Goal: Task Accomplishment & Management: Use online tool/utility

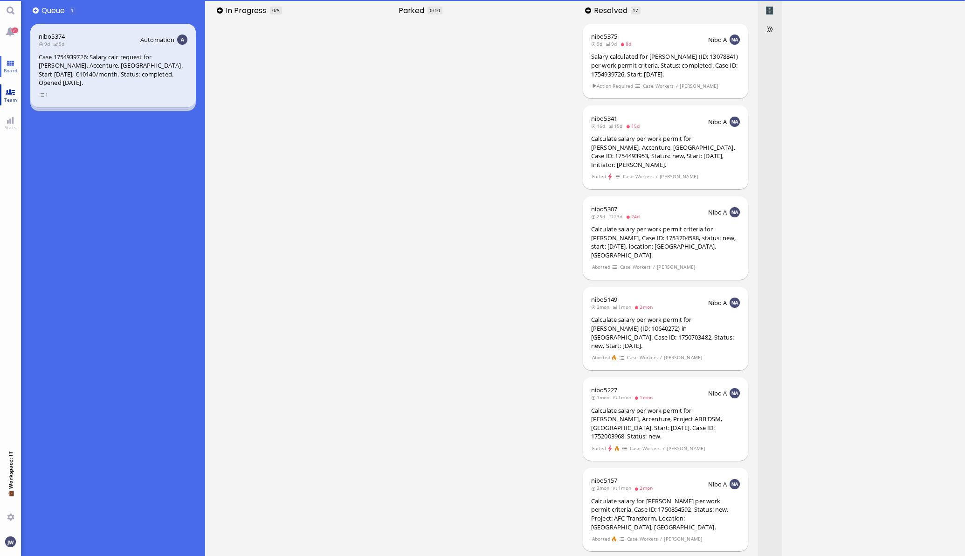
click at [11, 93] on link "Team" at bounding box center [10, 94] width 21 height 21
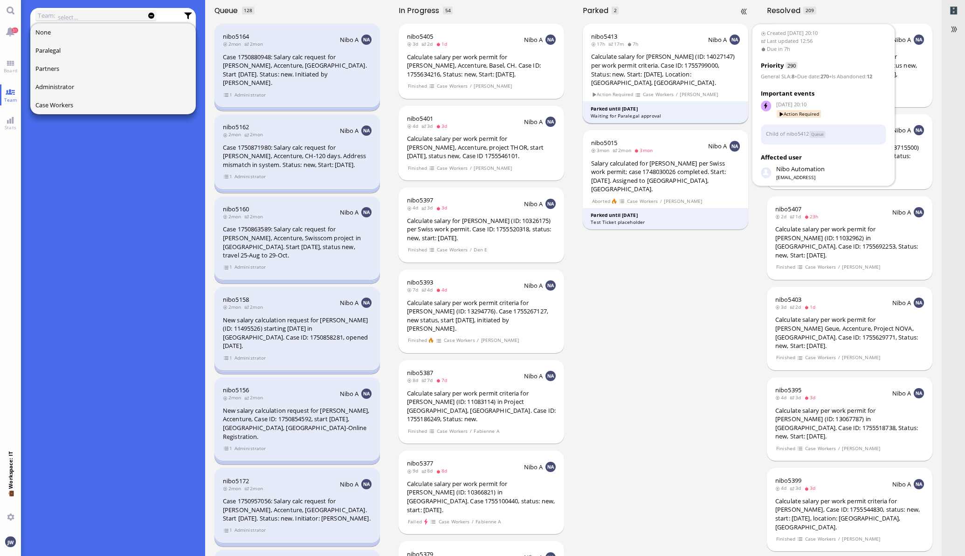
click at [653, 69] on div "Calculate salary for [PERSON_NAME] (ID: 14027147) per work permit criteria. Cas…" at bounding box center [665, 69] width 149 height 35
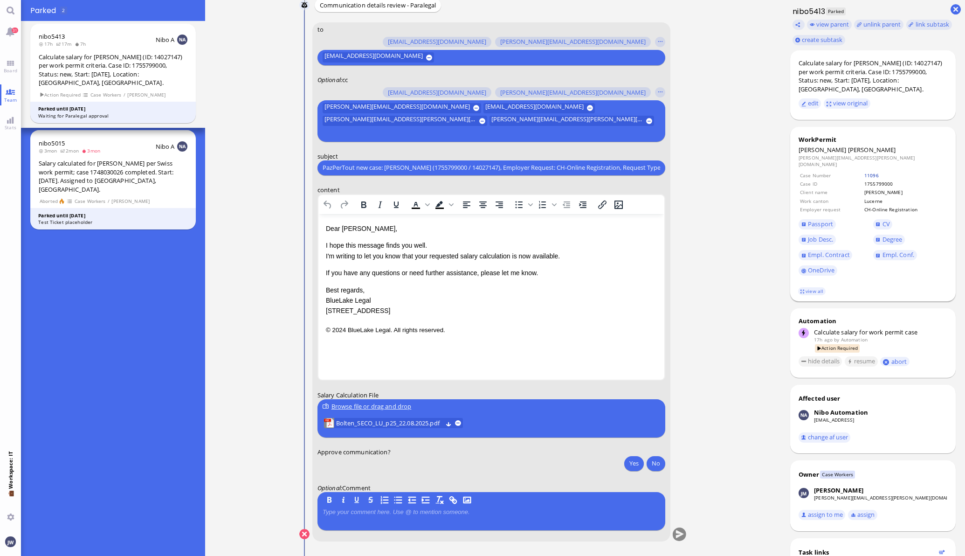
click at [864, 172] on link "11096" at bounding box center [871, 175] width 14 height 7
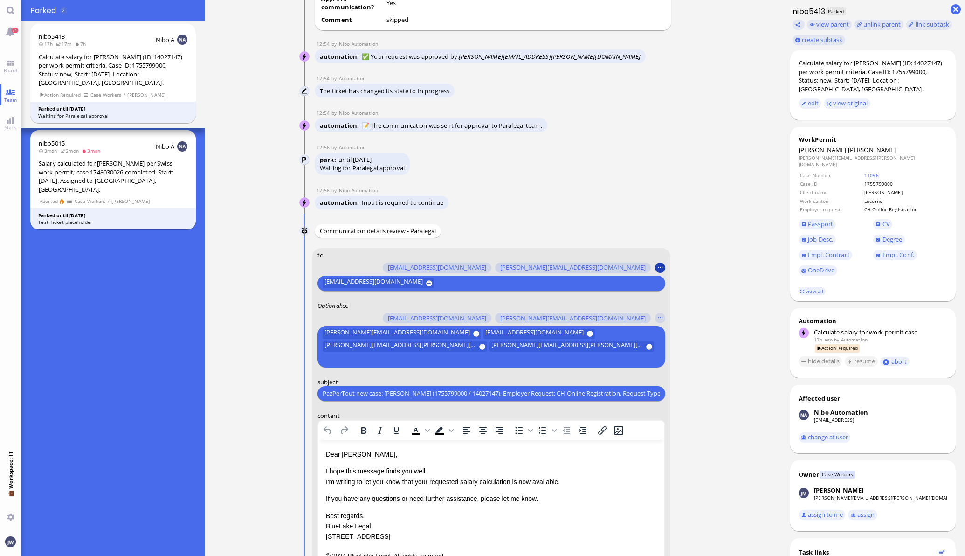
scroll to position [-233, 0]
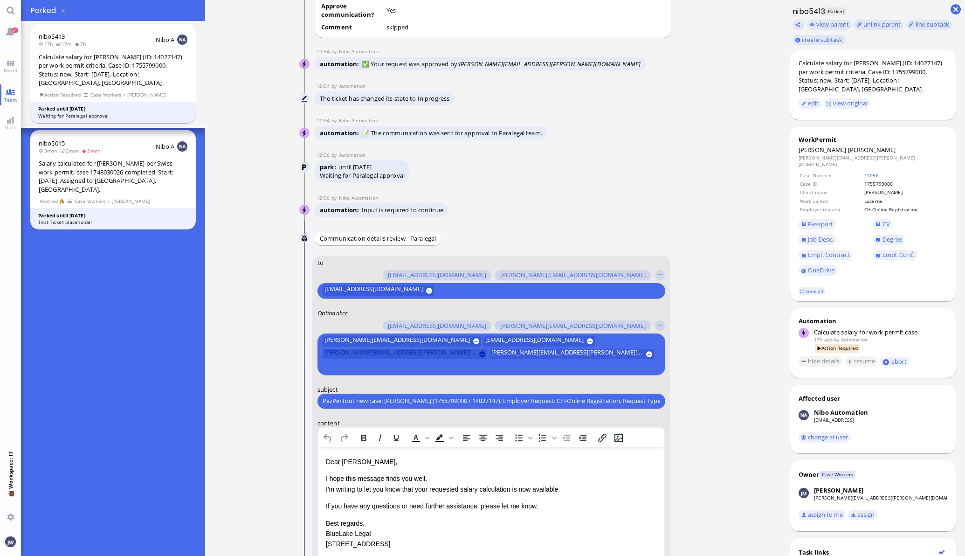
click at [485, 352] on button at bounding box center [482, 354] width 6 height 6
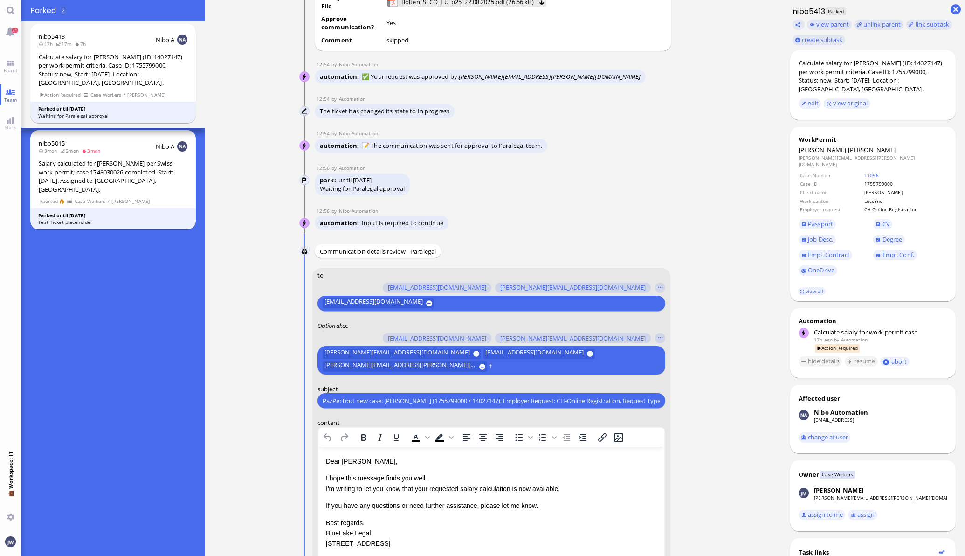
scroll to position [-232, 0]
type input "fab"
click at [394, 338] on span "[EMAIL_ADDRESS][DOMAIN_NAME]" at bounding box center [390, 336] width 98 height 10
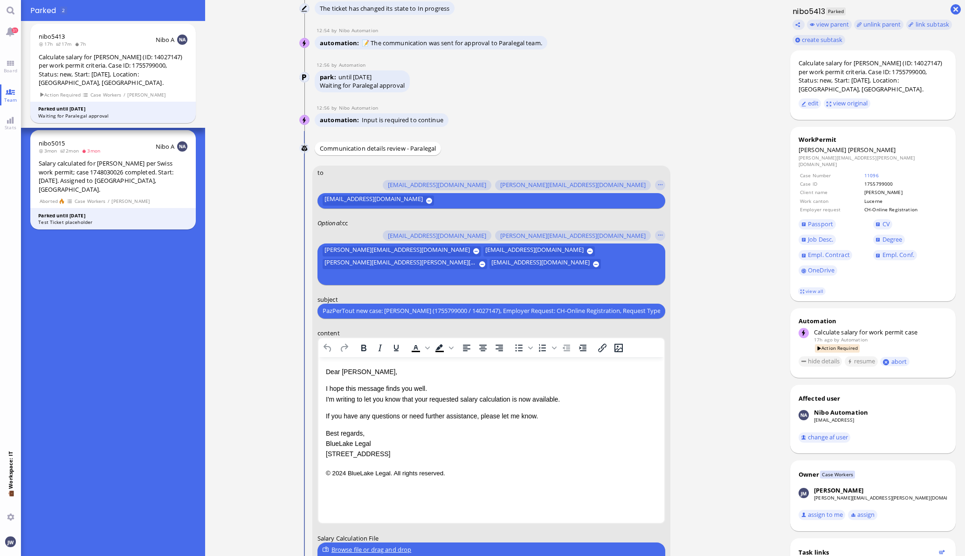
scroll to position [-116, 0]
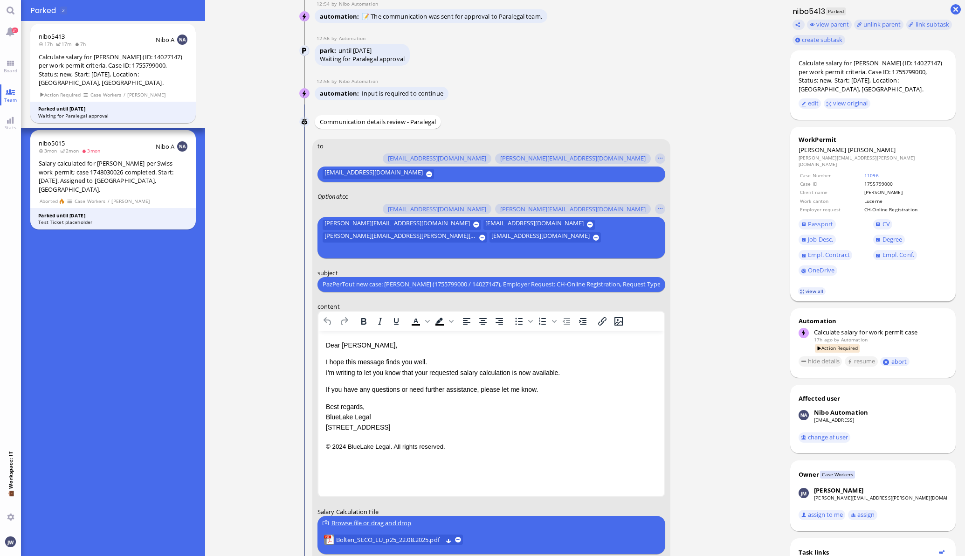
click at [808, 287] on link "view all" at bounding box center [811, 291] width 27 height 8
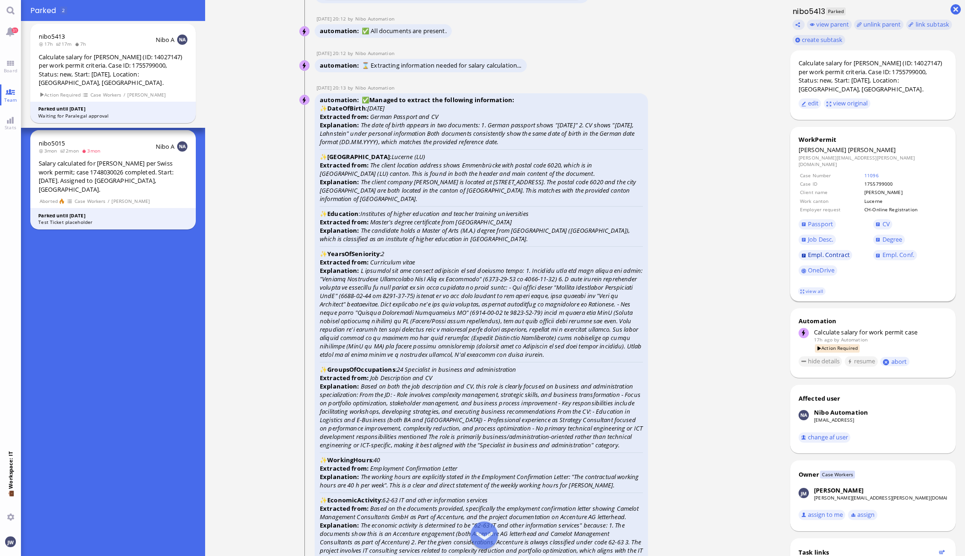
scroll to position [-2098, 0]
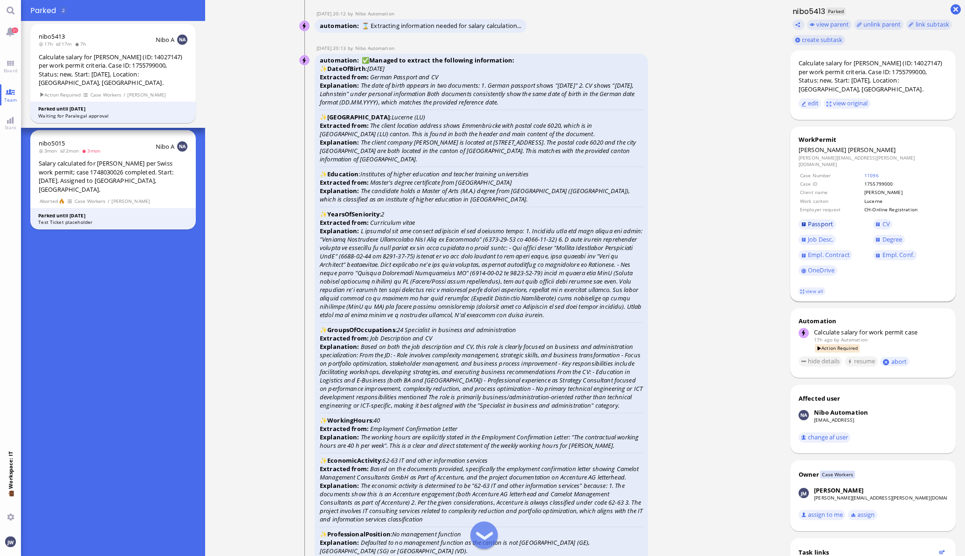
click at [804, 217] on span "Passport" at bounding box center [836, 224] width 75 height 15
click at [818, 220] on span "Passport" at bounding box center [820, 224] width 25 height 8
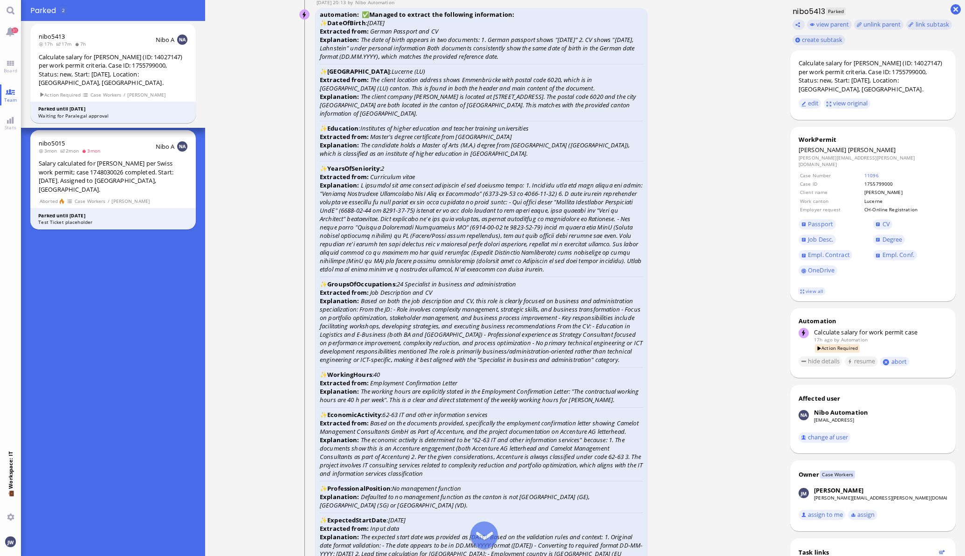
scroll to position [-2040, 0]
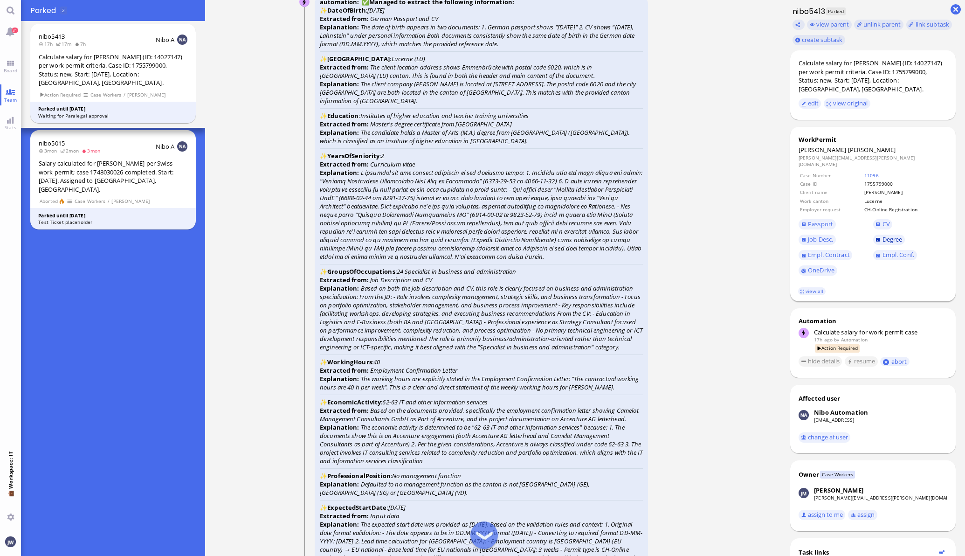
click at [883, 235] on span "Degree" at bounding box center [893, 239] width 20 height 8
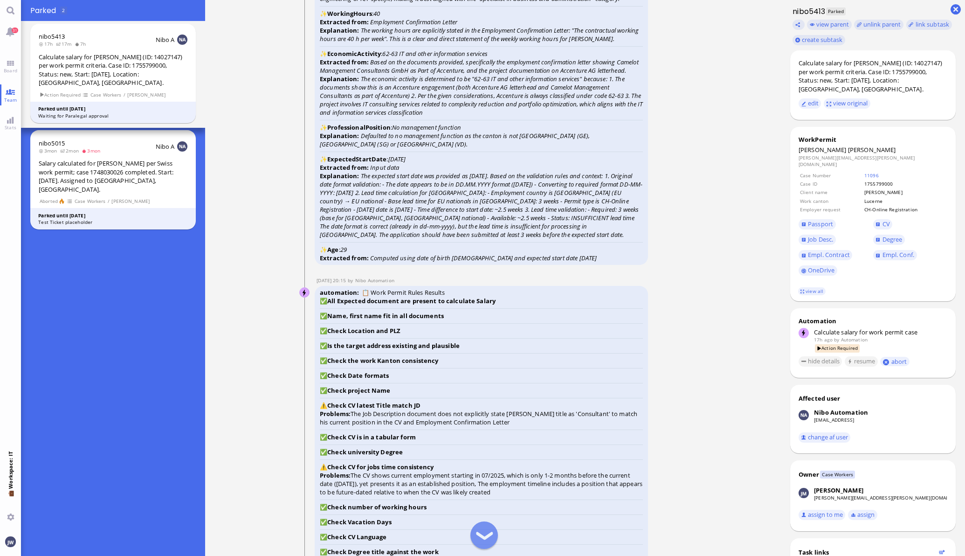
scroll to position [-1631, 0]
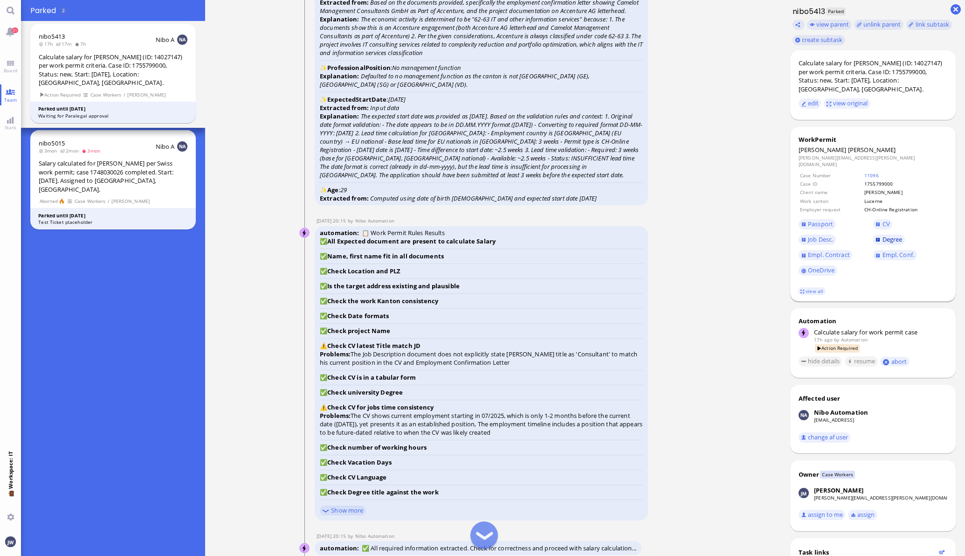
click at [883, 235] on span "Degree" at bounding box center [893, 239] width 20 height 8
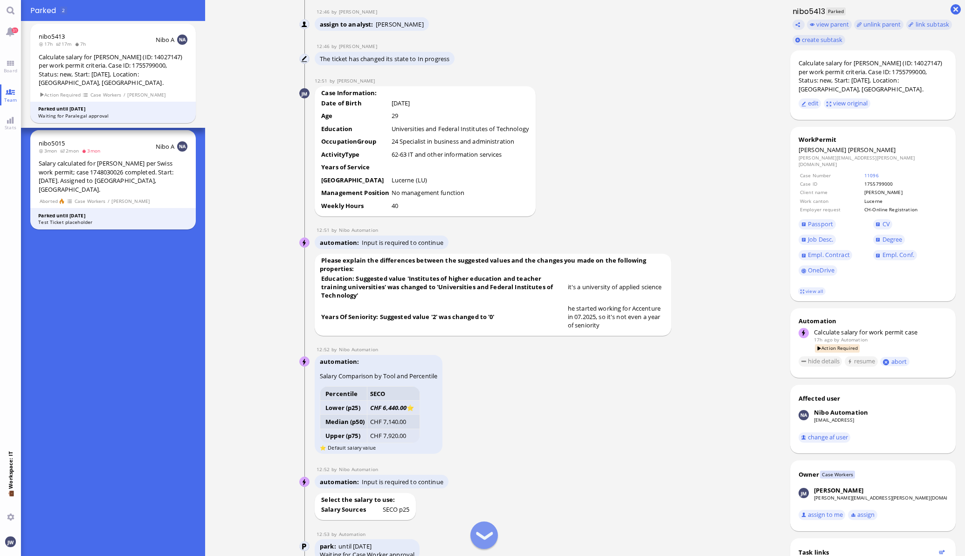
scroll to position [-991, 0]
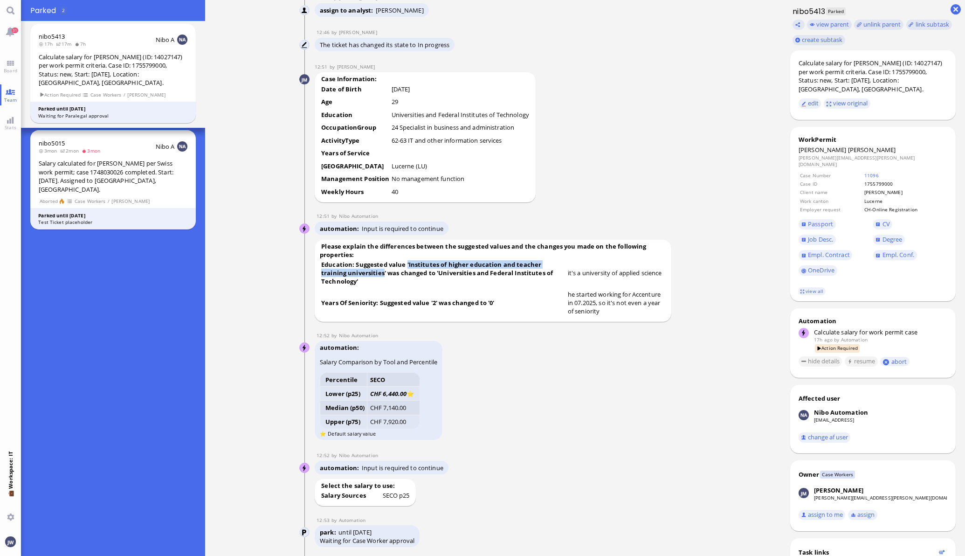
drag, startPoint x: 402, startPoint y: 284, endPoint x: 379, endPoint y: 294, distance: 25.1
click at [379, 97] on td "Education: Suggested value 'Institutes of higher education and teacher training…" at bounding box center [355, 90] width 69 height 12
copy td "'Institutes of higher education and teacher training universities"
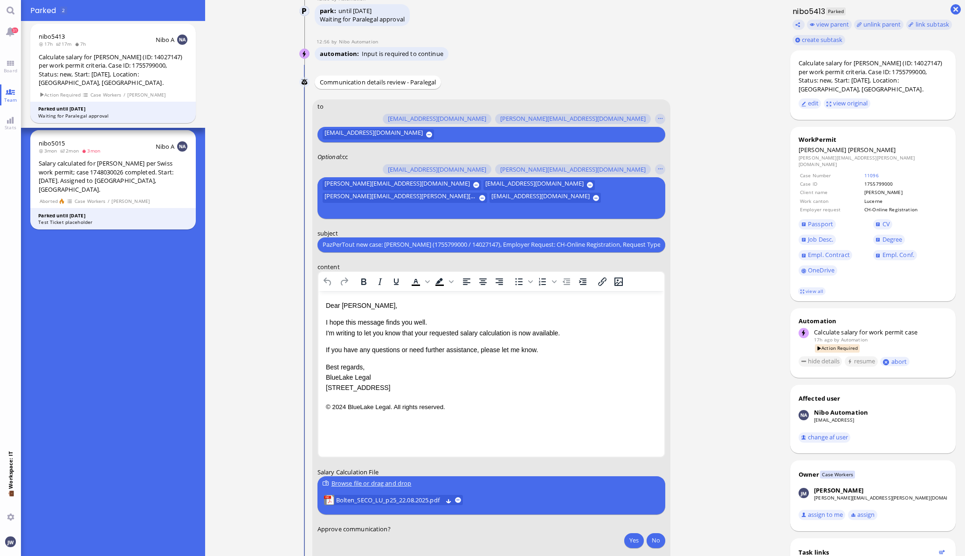
scroll to position [0, 0]
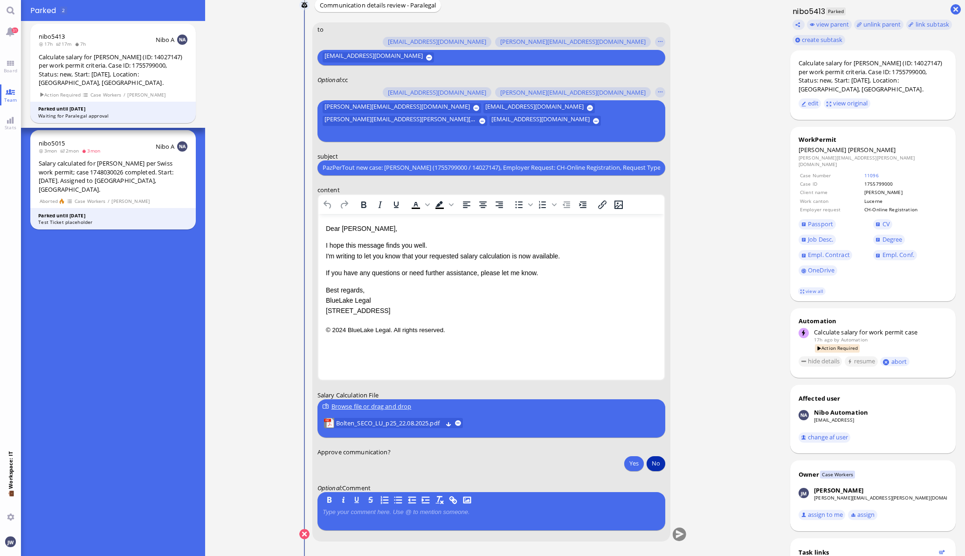
drag, startPoint x: 646, startPoint y: 462, endPoint x: 641, endPoint y: 464, distance: 5.0
click at [647, 463] on button "No" at bounding box center [656, 463] width 19 height 15
click at [677, 533] on button "submit" at bounding box center [679, 534] width 14 height 14
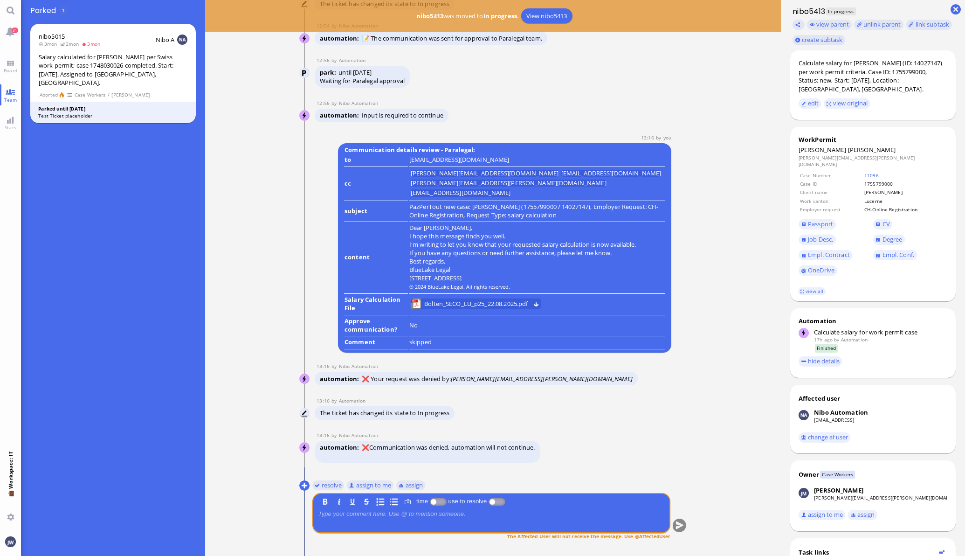
click at [294, 485] on nitautoscroll "[DATE] 20:10 by Automation Automation Calculate eligible salary for work permit…" at bounding box center [493, 278] width 431 height 556
click at [299, 486] on button at bounding box center [304, 485] width 10 height 10
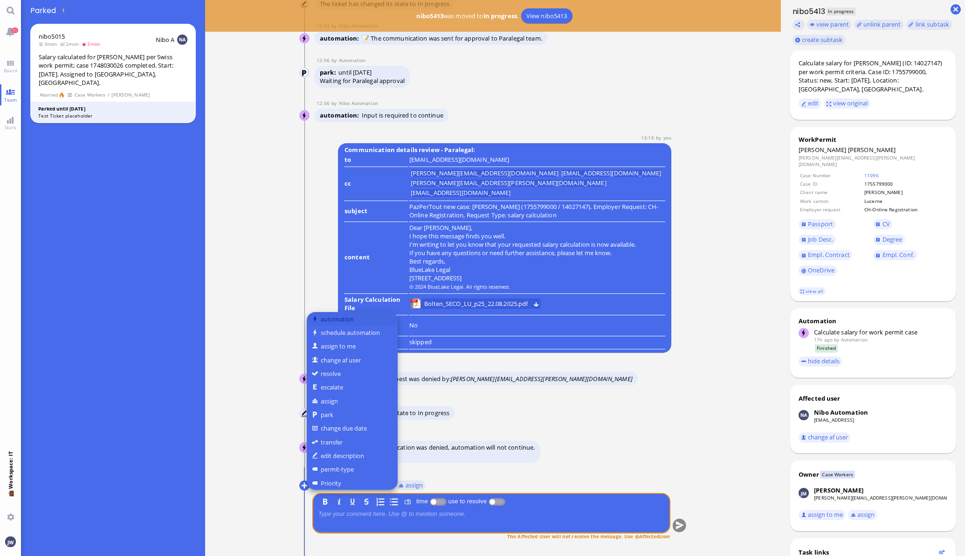
click at [338, 319] on button "automation" at bounding box center [352, 319] width 91 height 14
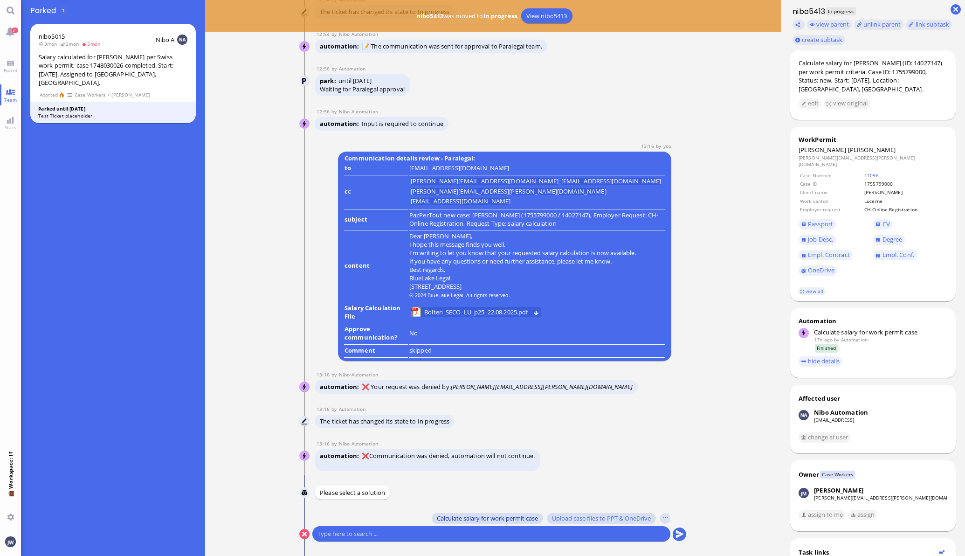
click at [448, 516] on span "Calculate salary for work permit case" at bounding box center [487, 517] width 101 height 7
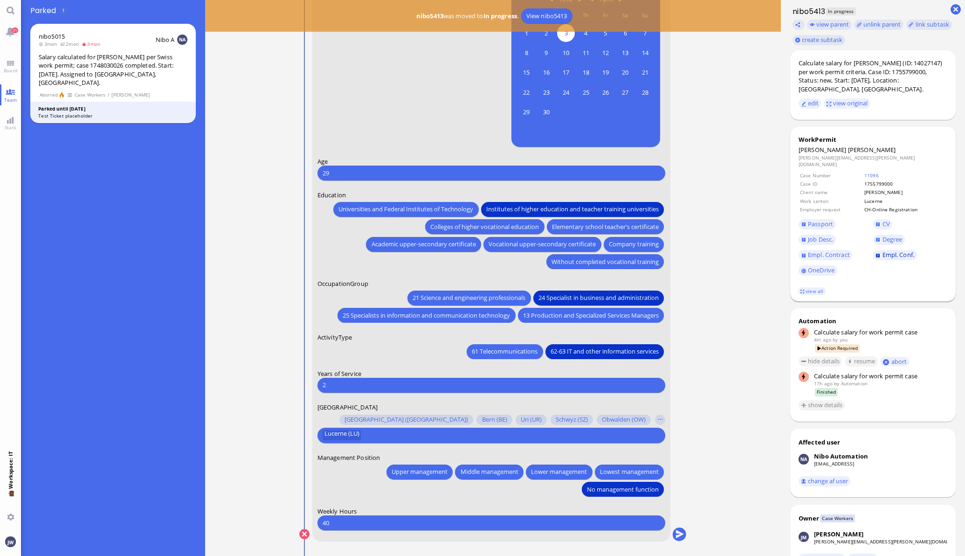
click at [883, 250] on span "Empl. Conf." at bounding box center [899, 254] width 32 height 8
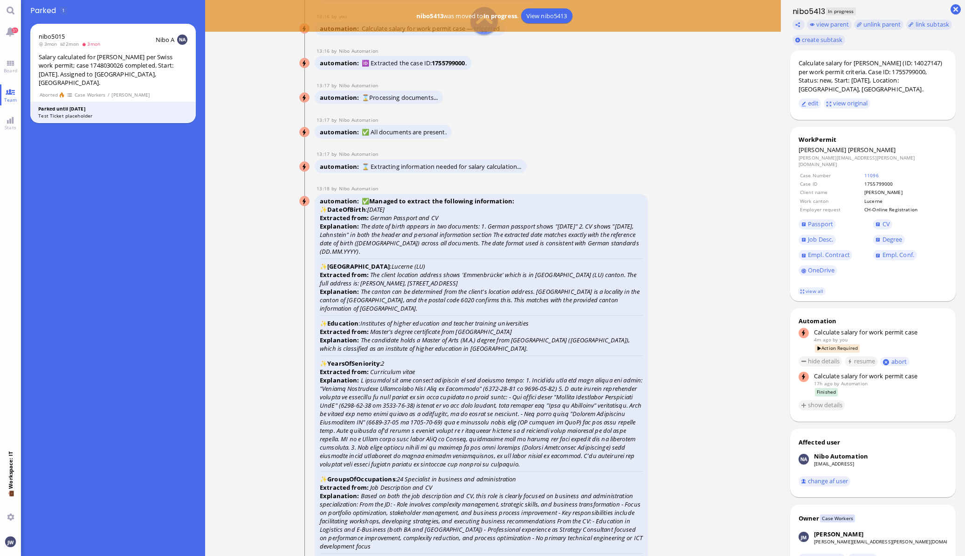
scroll to position [-1566, 0]
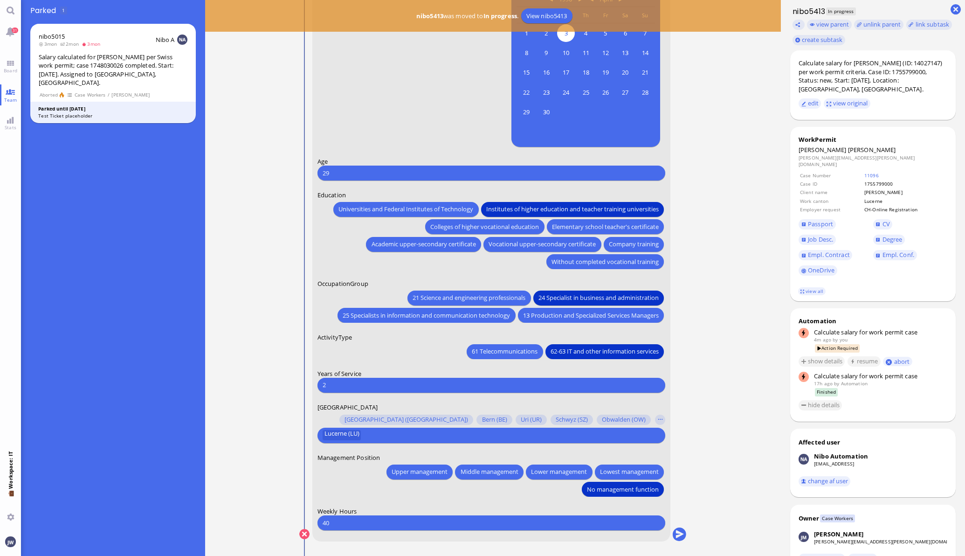
scroll to position [0, 0]
click at [707, 459] on ticket "[DATE] 20:10 by Automation Automation Calculate eligible salary for work permit…" at bounding box center [493, 278] width 576 height 556
click at [675, 530] on button "submit" at bounding box center [679, 534] width 14 height 14
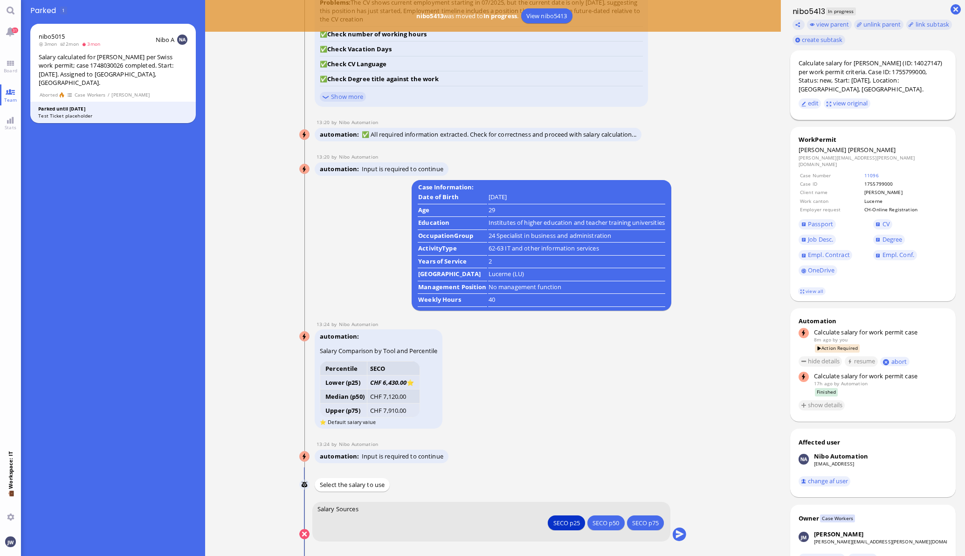
click at [869, 65] on div "Calculate salary for [PERSON_NAME] (ID: 14027147) per work permit criteria. Cas…" at bounding box center [873, 76] width 149 height 35
copy div "[PERSON_NAME]"
click at [677, 534] on button "submit" at bounding box center [679, 534] width 14 height 14
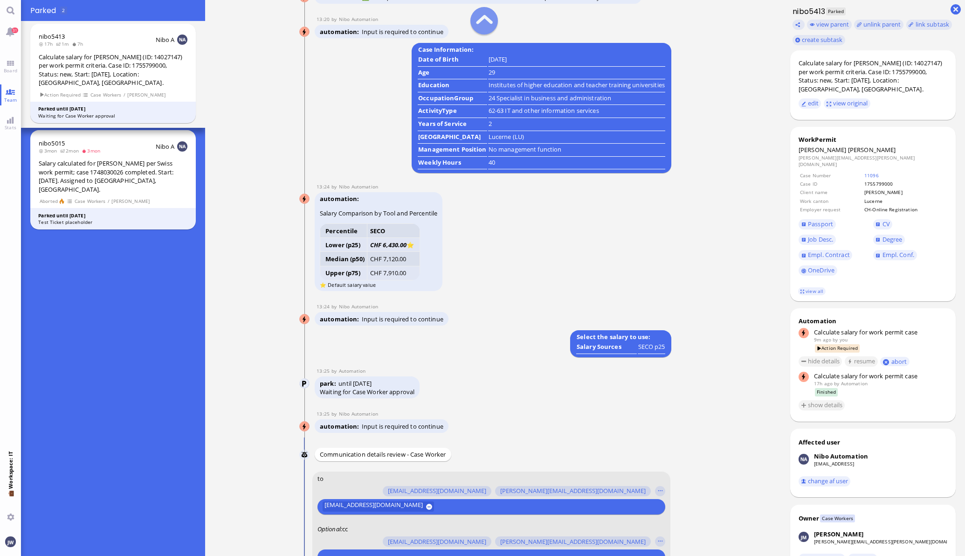
scroll to position [-190, 0]
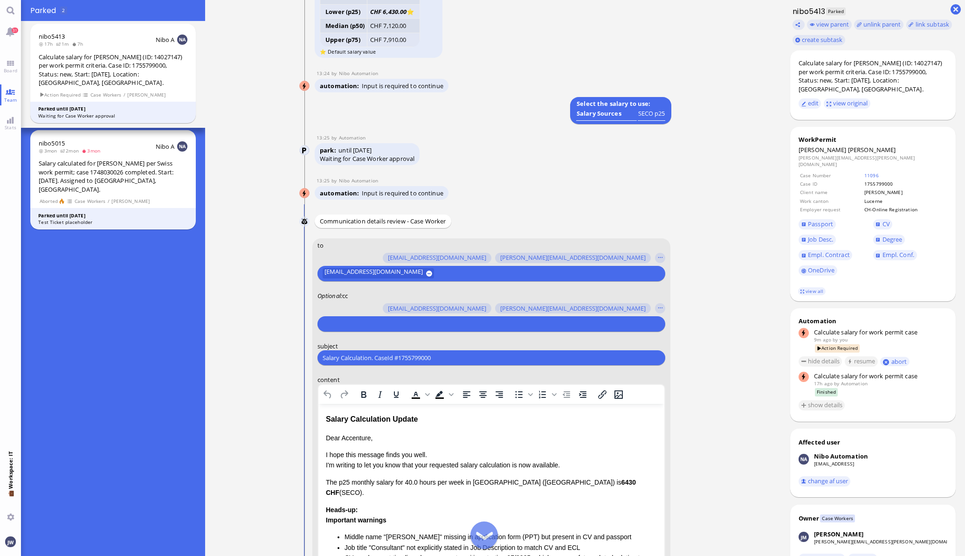
click at [391, 325] on input "text" at bounding box center [490, 324] width 335 height 10
click at [392, 350] on div "Salary Calculation. CaseId #1755799000 Please type something" at bounding box center [492, 357] width 348 height 15
click at [390, 359] on input "Salary Calculation. CaseId #1755799000" at bounding box center [492, 358] width 338 height 10
paste input "PazPerTout new case: [PERSON_NAME] (1755799000 / 14027147), Employer Request: C…"
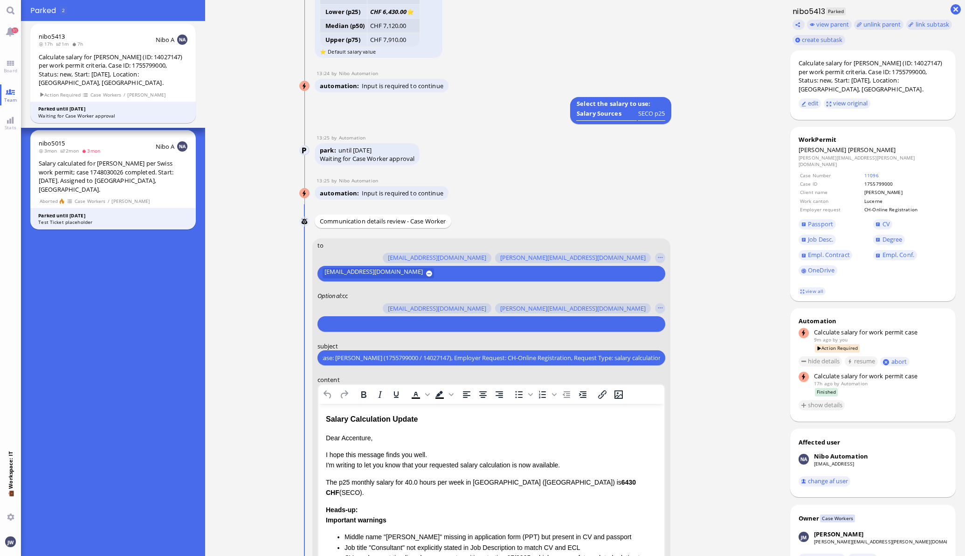
type input "PazPerTout new case: [PERSON_NAME] (1755799000 / 14027147), Employer Request: C…"
click at [357, 331] on form "to [PERSON_NAME][EMAIL_ADDRESS][DOMAIN_NAME] [DOMAIN_NAME][EMAIL_ADDRESS][DOMAI…" at bounding box center [491, 484] width 359 height 493
click at [368, 327] on div at bounding box center [490, 324] width 335 height 10
click at [371, 322] on input "text" at bounding box center [490, 324] width 335 height 10
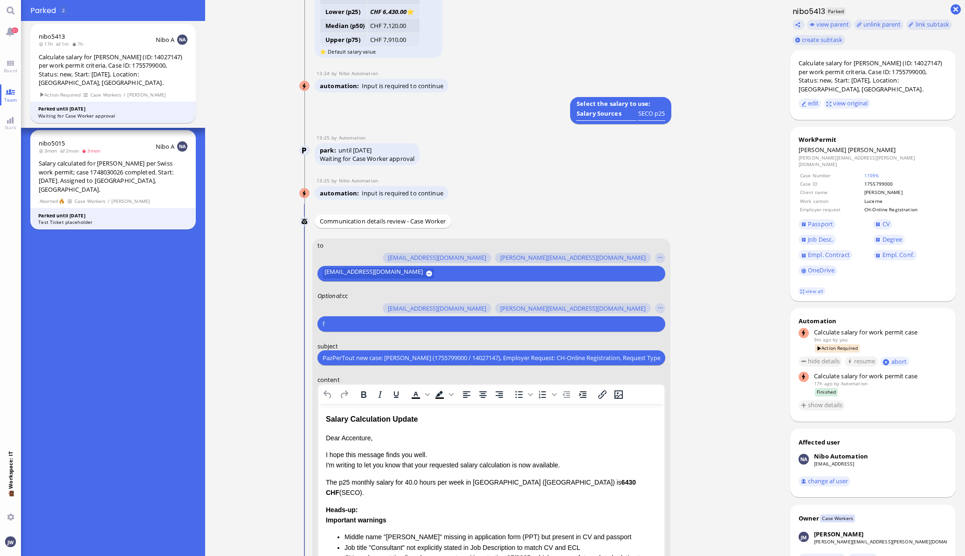
scroll to position [-189, 0]
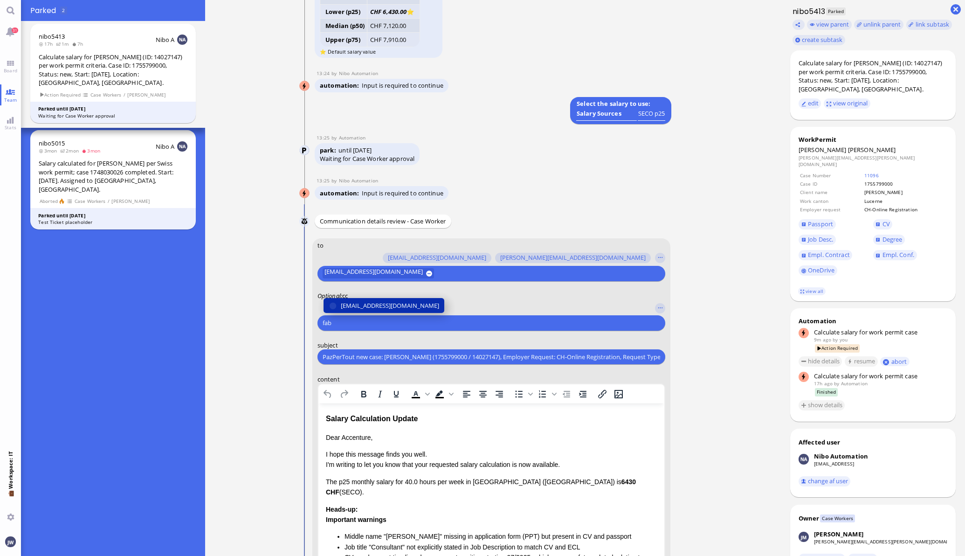
type input "fab"
click at [374, 306] on span "[EMAIL_ADDRESS][DOMAIN_NAME]" at bounding box center [390, 306] width 98 height 10
type input "jan"
click at [377, 304] on span "[PERSON_NAME][EMAIL_ADDRESS][PERSON_NAME][DOMAIN_NAME]" at bounding box center [437, 306] width 193 height 10
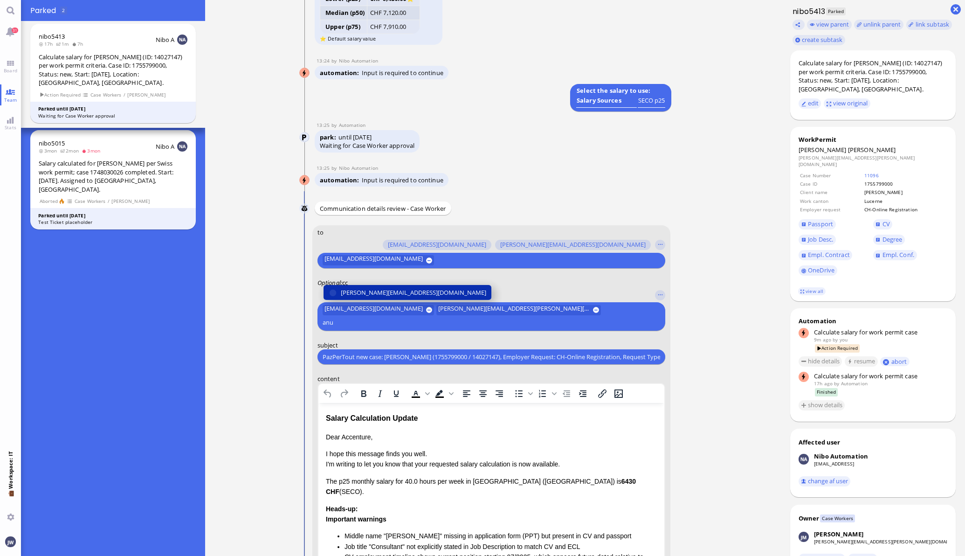
type input "anu"
click at [370, 297] on span "[PERSON_NAME][EMAIL_ADDRESS][DOMAIN_NAME]" at bounding box center [413, 293] width 145 height 10
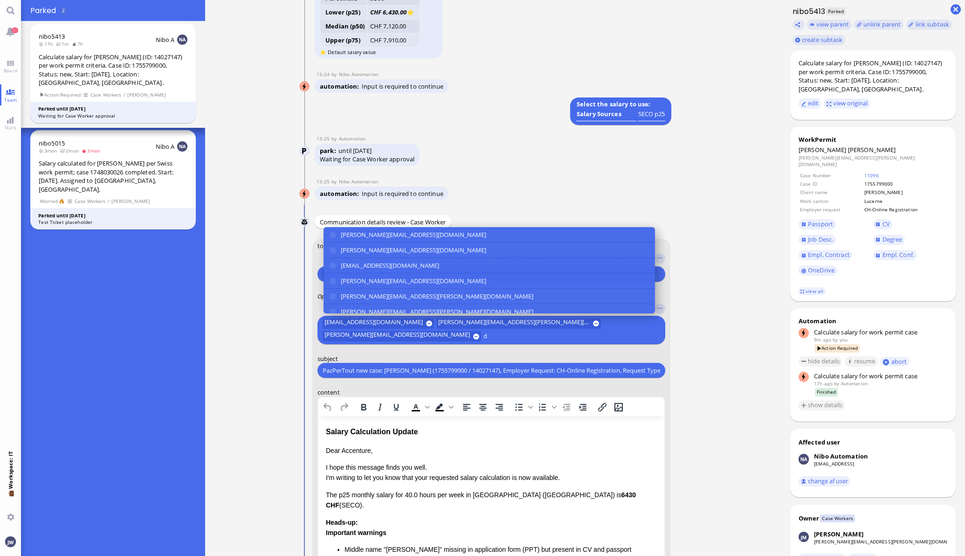
scroll to position [-202, 0]
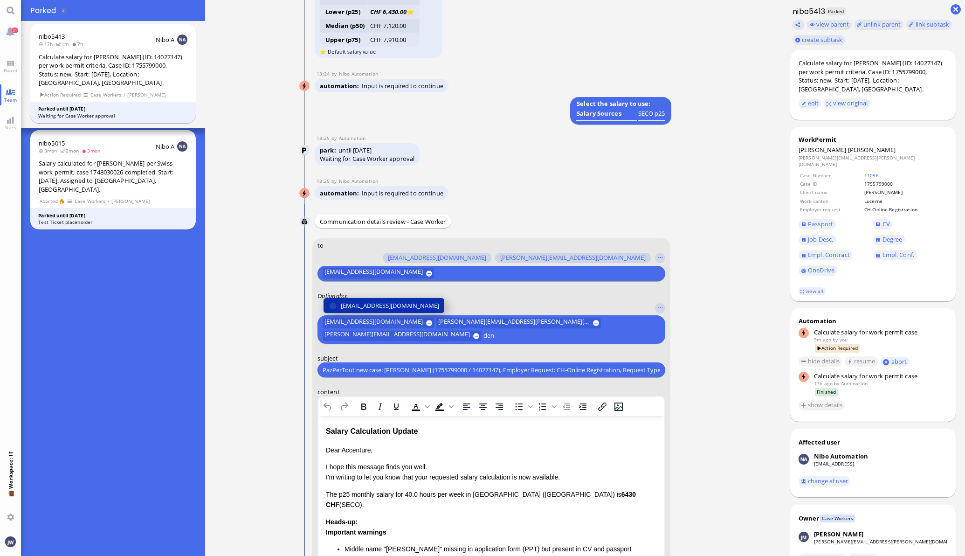
type input "den"
click at [374, 301] on span "[EMAIL_ADDRESS][DOMAIN_NAME]" at bounding box center [390, 306] width 98 height 10
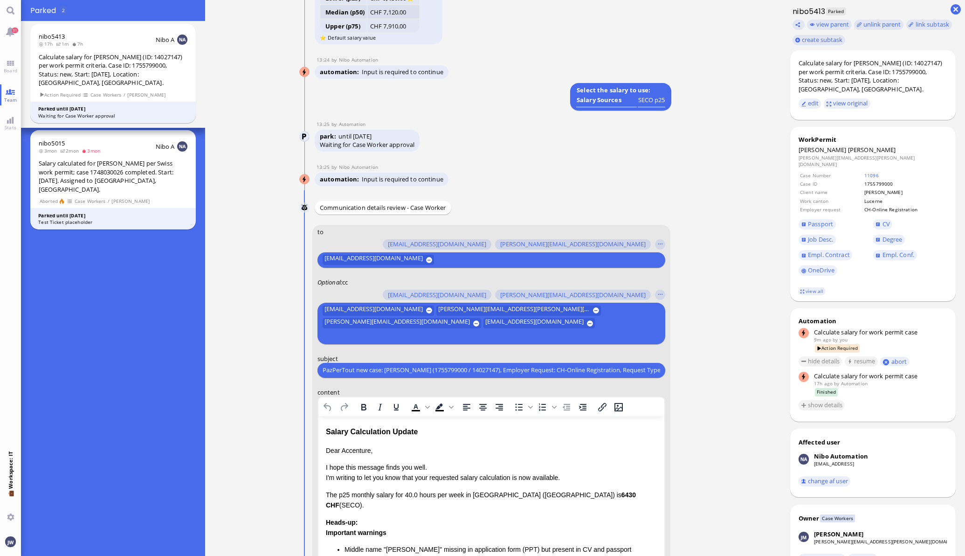
scroll to position [-202, 0]
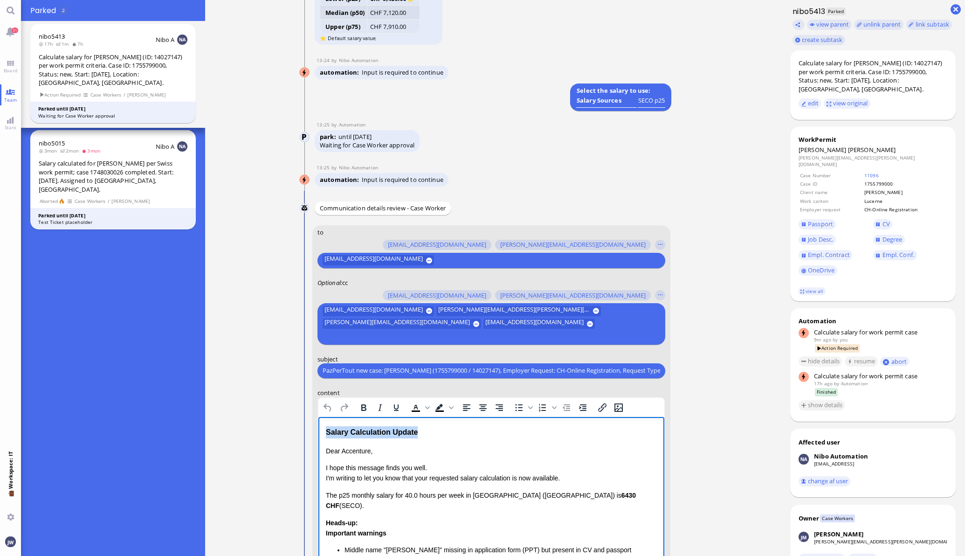
drag, startPoint x: 424, startPoint y: 432, endPoint x: 616, endPoint y: 848, distance: 458.3
click at [318, 431] on html "Salary Calculation Update Dear Accenture, I hope this message finds you well. I…" at bounding box center [491, 542] width 346 height 253
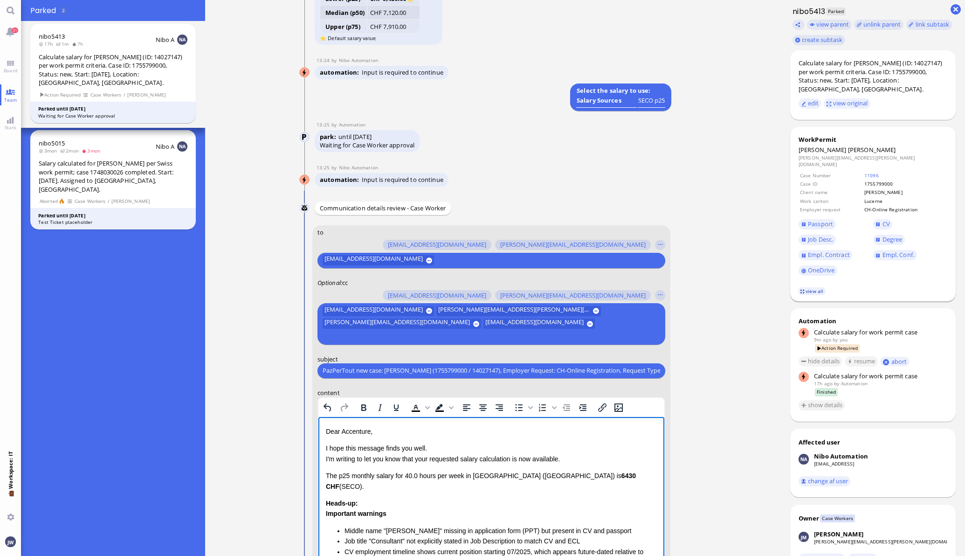
click at [809, 287] on link "view all" at bounding box center [811, 291] width 27 height 8
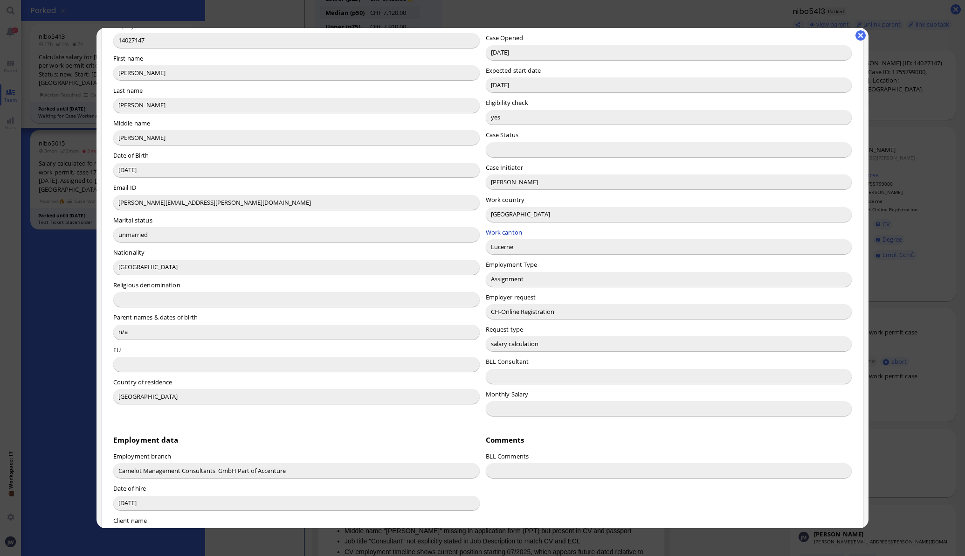
scroll to position [58, 0]
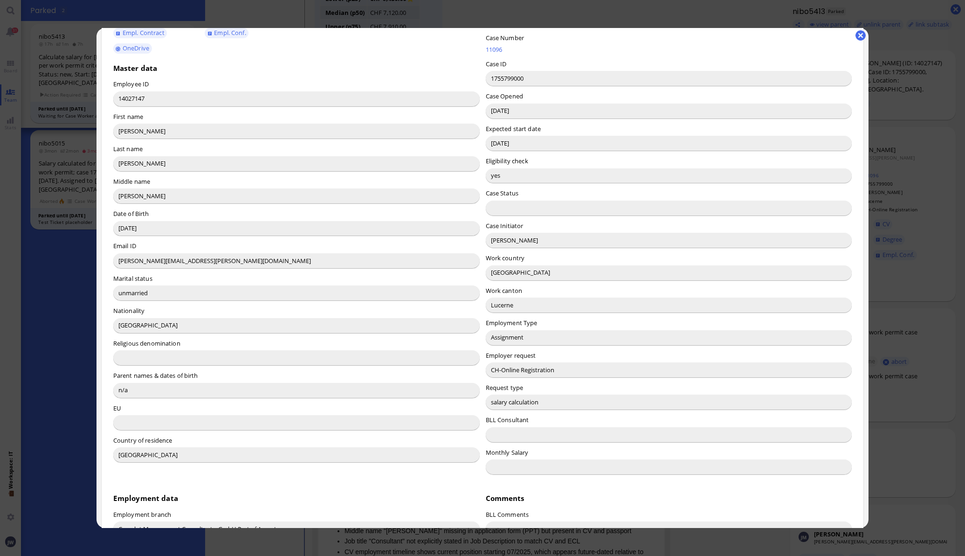
click at [497, 240] on input "[PERSON_NAME]" at bounding box center [669, 240] width 366 height 15
click at [862, 32] on button "button" at bounding box center [861, 35] width 10 height 10
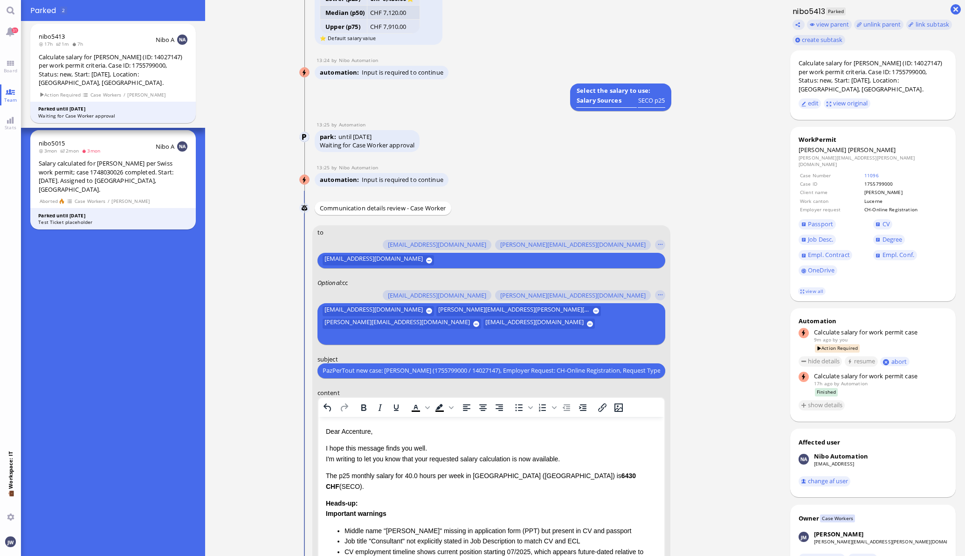
click at [366, 432] on p "Dear Accenture," at bounding box center [490, 431] width 331 height 10
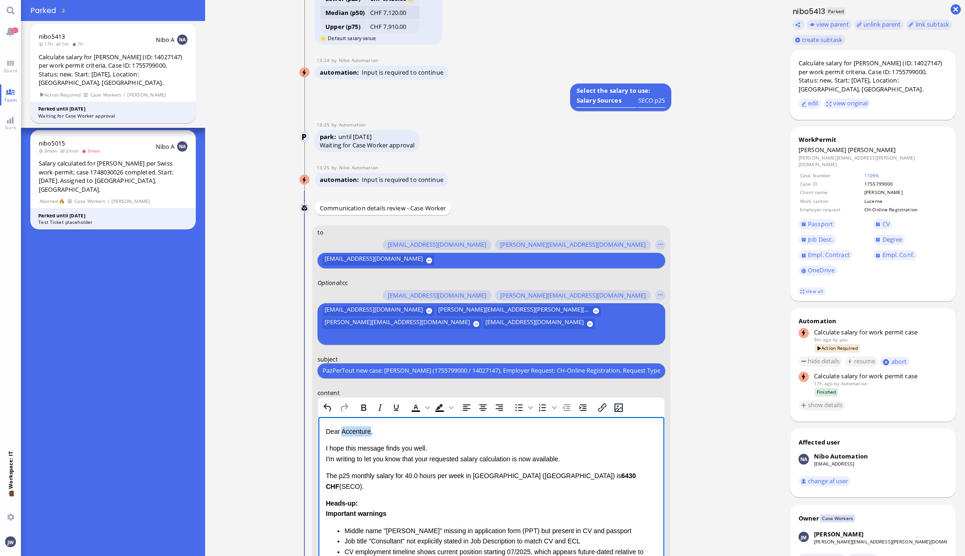
click at [366, 432] on p "Dear Accenture," at bounding box center [490, 431] width 331 height 10
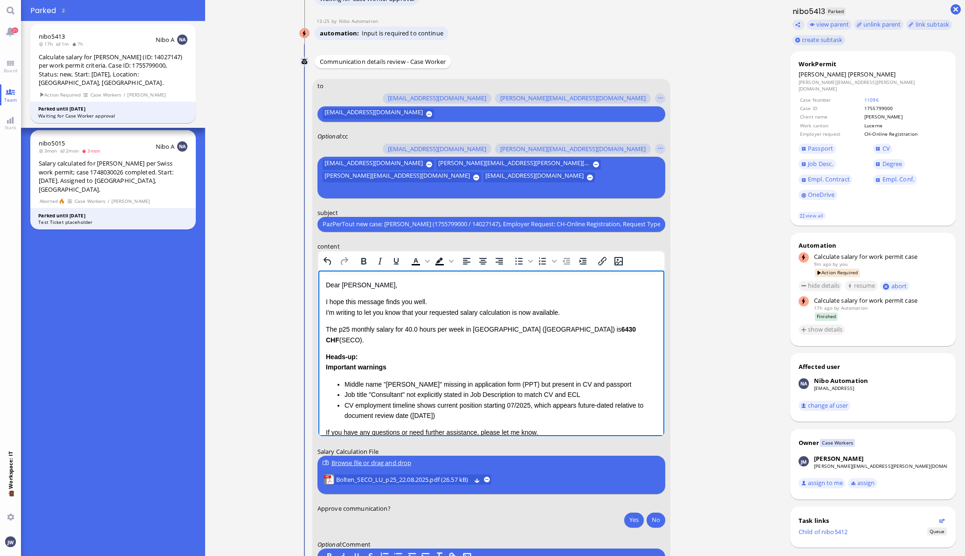
scroll to position [-58, 0]
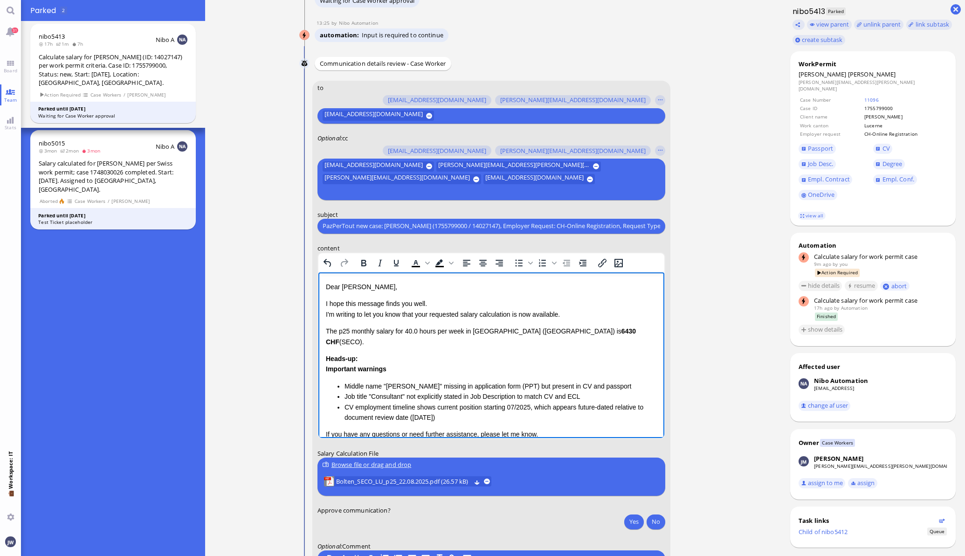
click at [423, 315] on p "I hope this message finds you well. I'm writing to let you know that your reque…" at bounding box center [490, 308] width 331 height 21
click at [512, 313] on p "I hope this message finds you well. I'm writing to let you know that the reques…" at bounding box center [490, 308] width 331 height 21
click at [539, 312] on p "I hope this message finds you well. I'm writing to let you know that the reques…" at bounding box center [490, 308] width 331 height 21
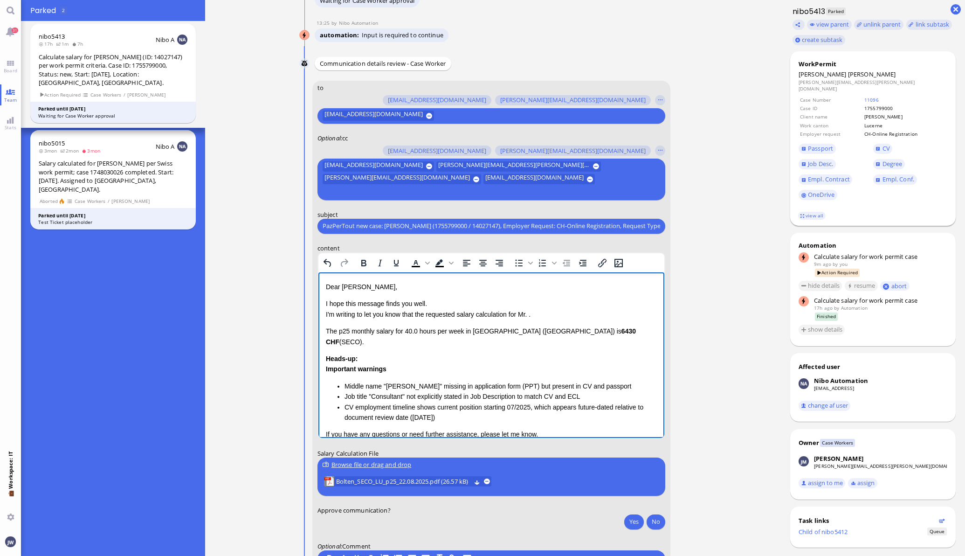
click at [848, 70] on span "[PERSON_NAME]" at bounding box center [872, 74] width 48 height 8
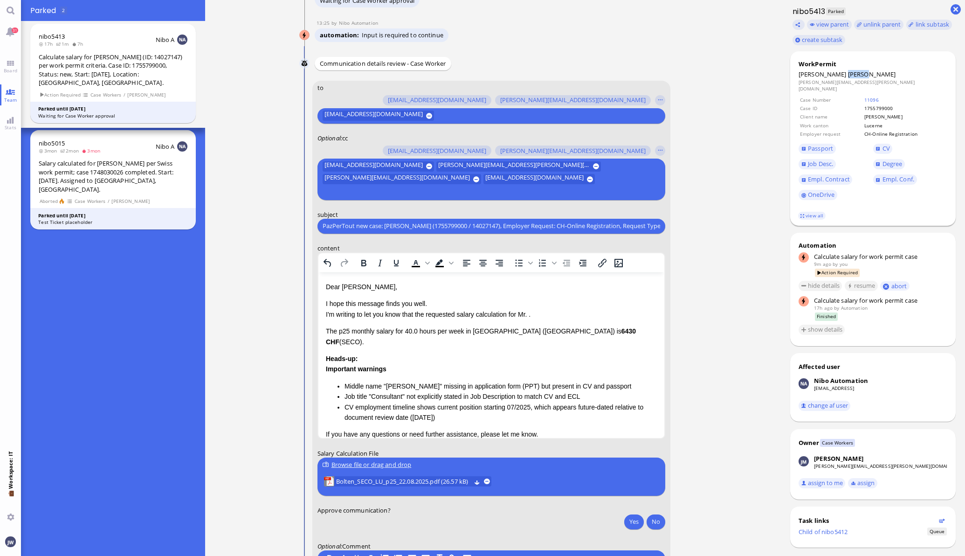
click at [848, 70] on span "[PERSON_NAME]" at bounding box center [872, 74] width 48 height 8
copy span "[PERSON_NAME]"
click at [532, 315] on p "I hope this message finds you well. I'm writing to let you know that the reques…" at bounding box center [490, 308] width 331 height 21
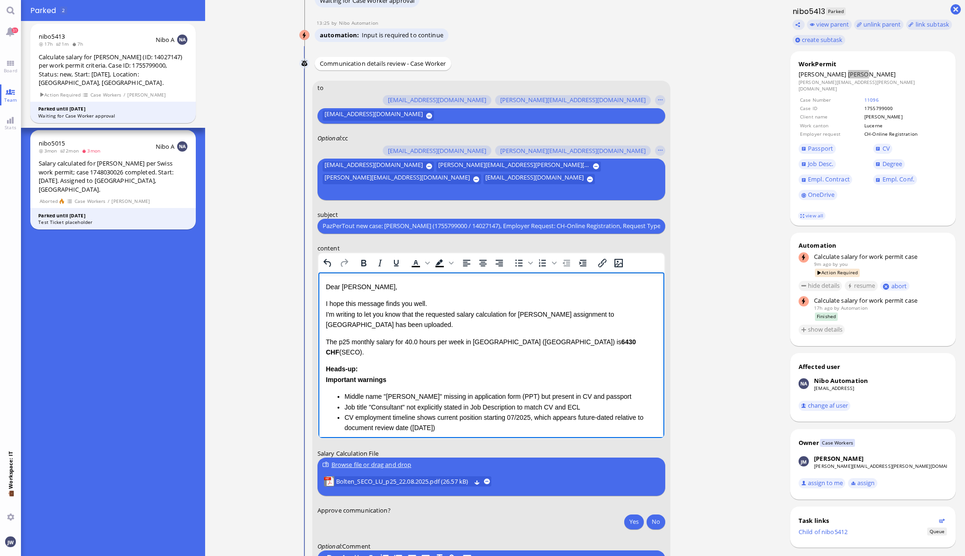
click at [327, 339] on p "The p25 monthly salary for 40.0 hours per week in [GEOGRAPHIC_DATA] (LU) is 643…" at bounding box center [490, 346] width 331 height 21
click at [592, 339] on p "The p25 monthly salary for 40.0 hours per week in [GEOGRAPHIC_DATA] (LU) is 643…" at bounding box center [490, 346] width 331 height 21
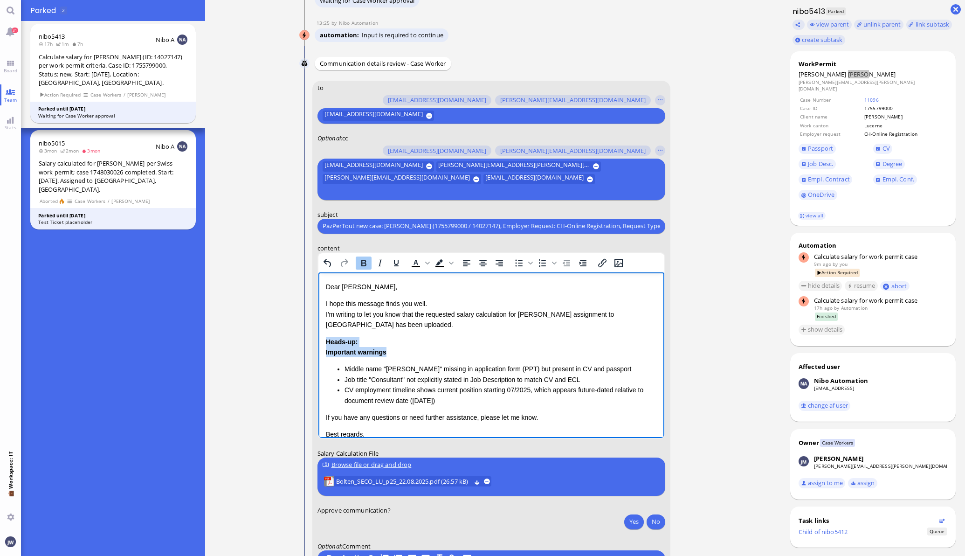
drag, startPoint x: 326, startPoint y: 338, endPoint x: 392, endPoint y: 348, distance: 67.0
click at [392, 348] on div "Heads-up: Important warnings Middle name "[PERSON_NAME]" missing in application…" at bounding box center [490, 370] width 331 height 69
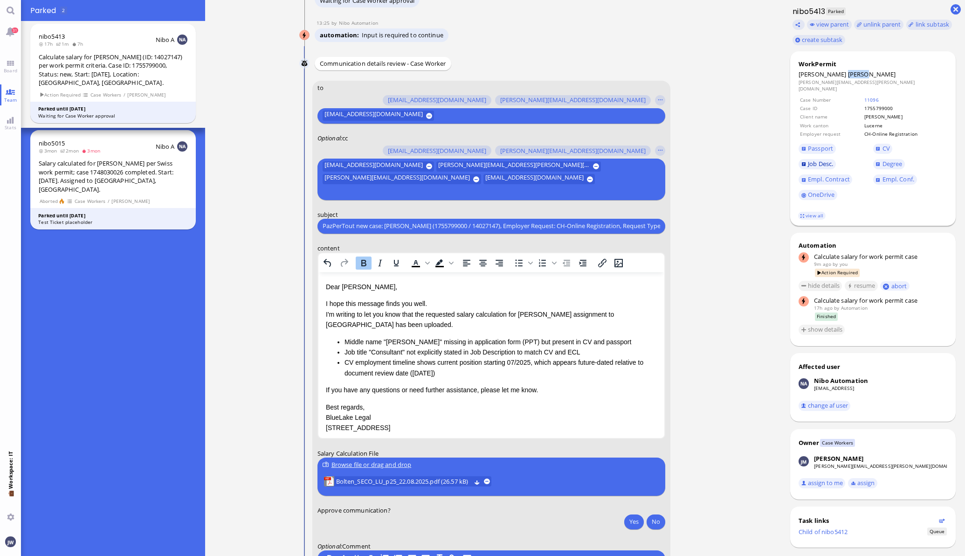
click at [813, 159] on span "Job Desc." at bounding box center [820, 163] width 25 height 8
click at [888, 175] on span "Empl. Conf." at bounding box center [899, 179] width 32 height 8
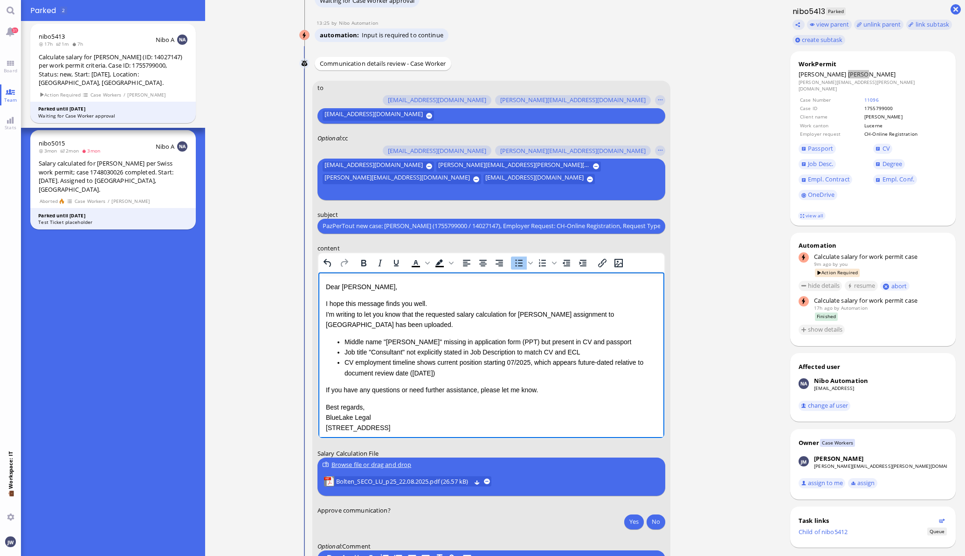
drag, startPoint x: 459, startPoint y: 374, endPoint x: 290, endPoint y: 338, distance: 173.0
click at [318, 338] on html "Dear [PERSON_NAME], I hope this message finds you well. I'm writing to let you …" at bounding box center [491, 366] width 346 height 189
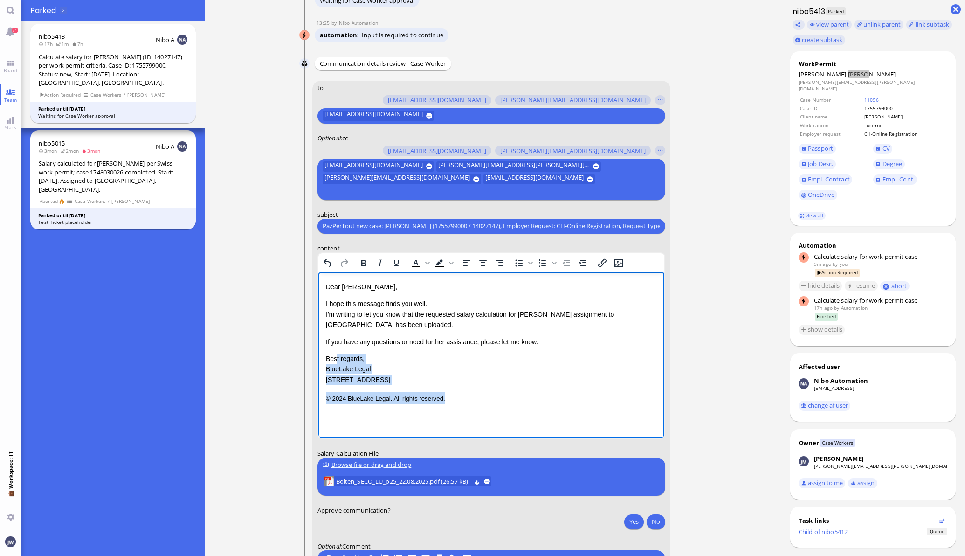
drag, startPoint x: 335, startPoint y: 349, endPoint x: 455, endPoint y: 390, distance: 126.5
click at [455, 390] on div "Dear [PERSON_NAME], I hope this message finds you well. I'm writing to let you …" at bounding box center [490, 342] width 331 height 123
click at [367, 329] on p "I hope this message finds you well. I'm writing to let you know that the reques…" at bounding box center [490, 313] width 331 height 31
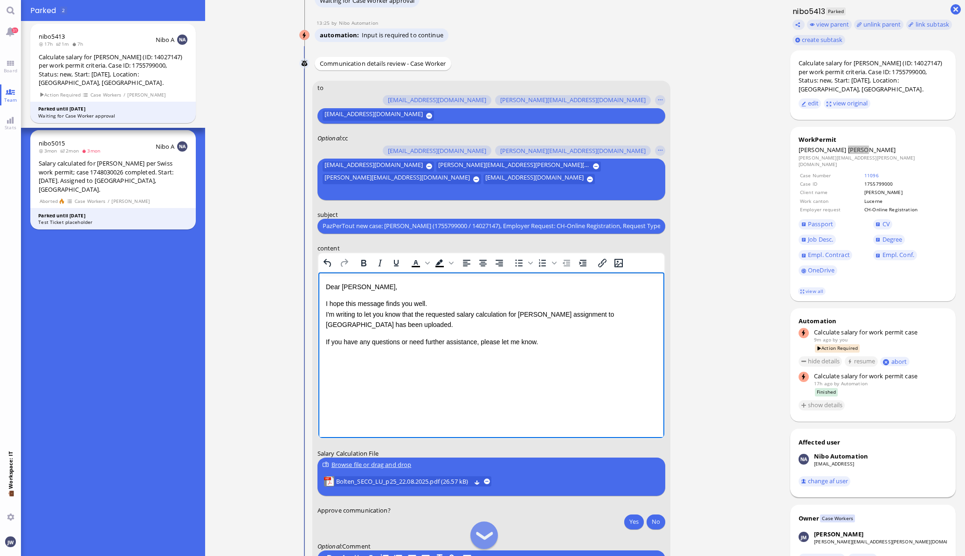
scroll to position [0, 0]
click at [747, 466] on ticket "[DATE] 20:10 by Automation Automation Calculate eligible salary for work permit…" at bounding box center [493, 278] width 576 height 556
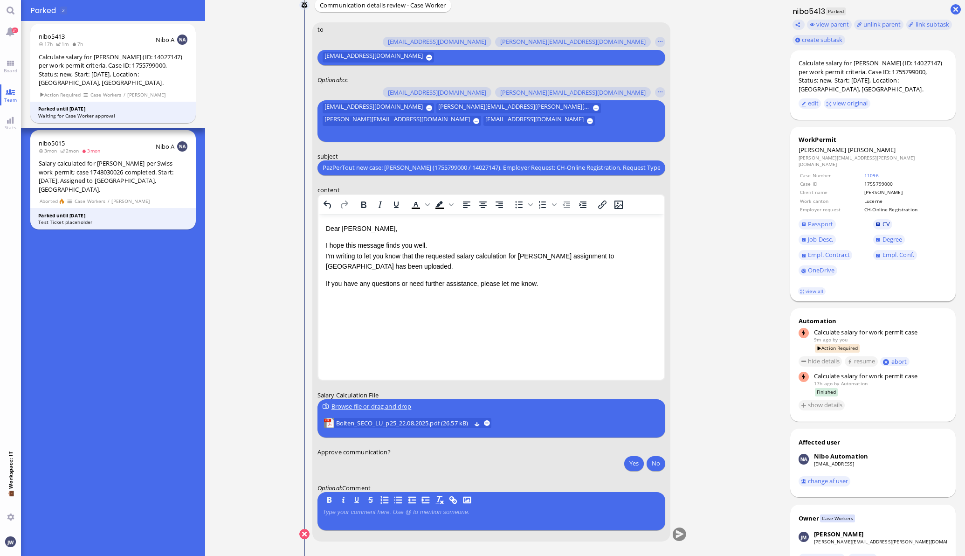
click at [883, 220] on span "CV" at bounding box center [886, 224] width 7 height 8
click at [631, 463] on button "Yes" at bounding box center [634, 463] width 20 height 15
click at [381, 420] on span "Bolten_SECO_LU_p25_22.08.2025.pdf (26.57 kB)" at bounding box center [403, 423] width 135 height 10
click at [673, 534] on button "submit" at bounding box center [679, 534] width 14 height 14
click at [626, 462] on button "Yes" at bounding box center [634, 463] width 20 height 15
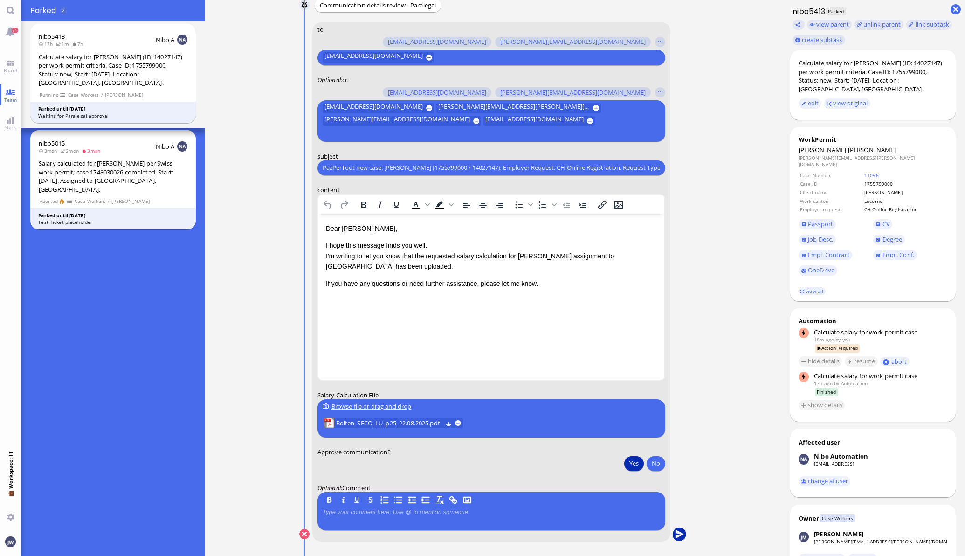
click at [676, 532] on button "submit" at bounding box center [679, 534] width 14 height 14
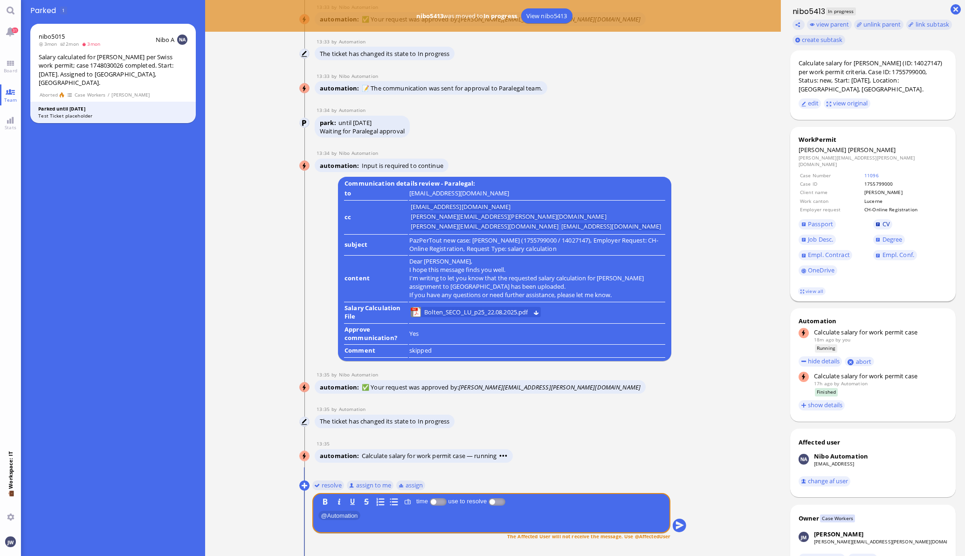
click at [873, 219] on link "CV" at bounding box center [883, 224] width 20 height 10
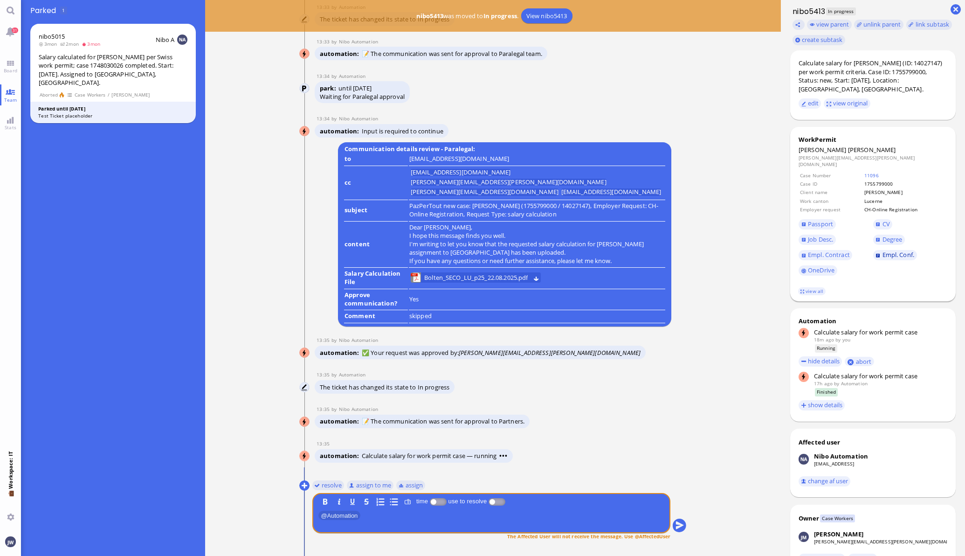
click at [891, 250] on span "Empl. Conf." at bounding box center [899, 254] width 32 height 8
